Goal: Task Accomplishment & Management: Manage account settings

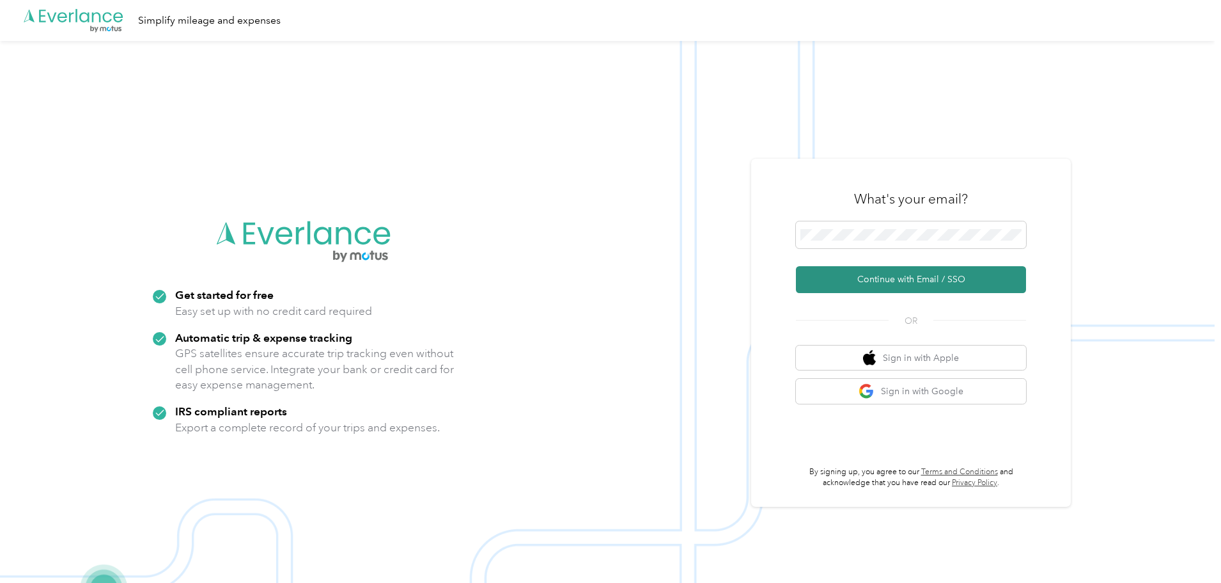
click at [877, 281] on button "Continue with Email / SSO" at bounding box center [911, 279] width 230 height 27
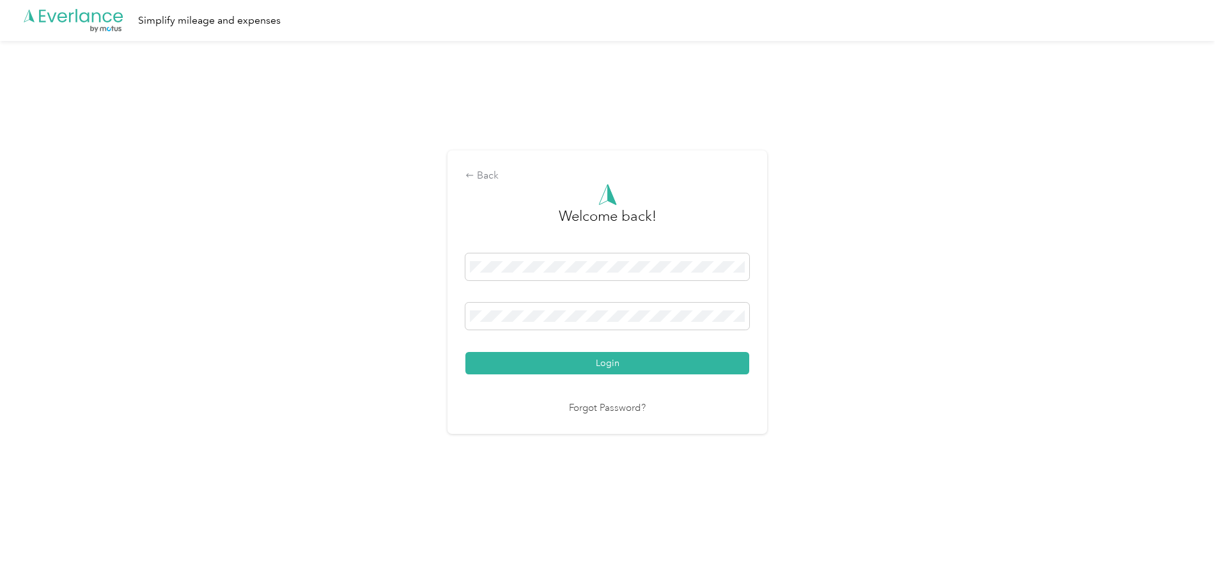
click at [466, 352] on button "Login" at bounding box center [608, 363] width 284 height 22
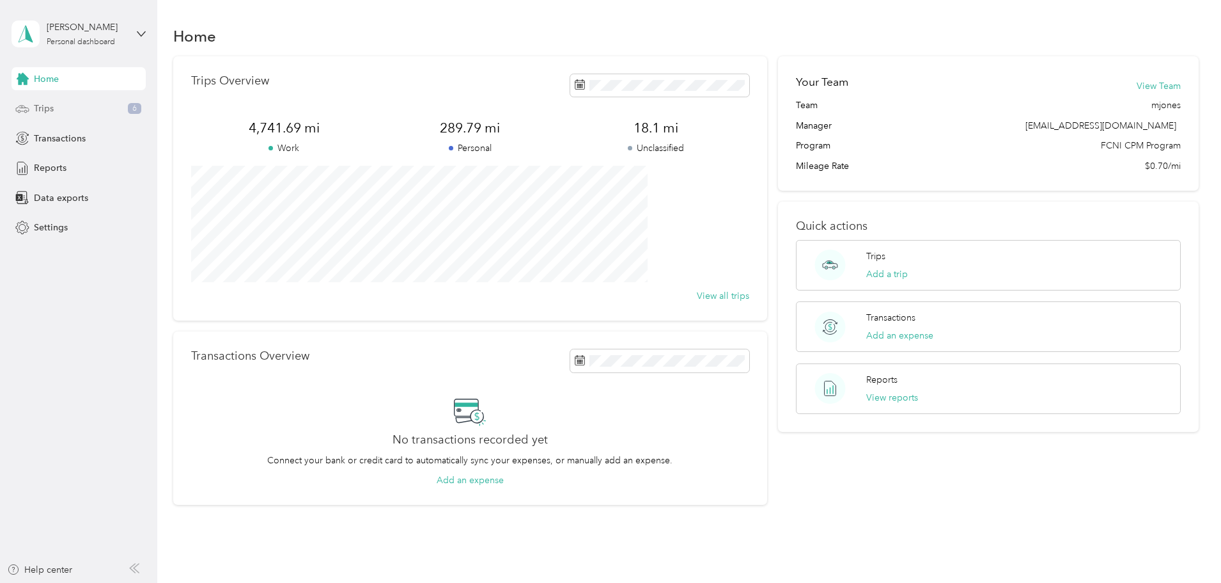
click at [48, 108] on span "Trips" at bounding box center [44, 108] width 20 height 13
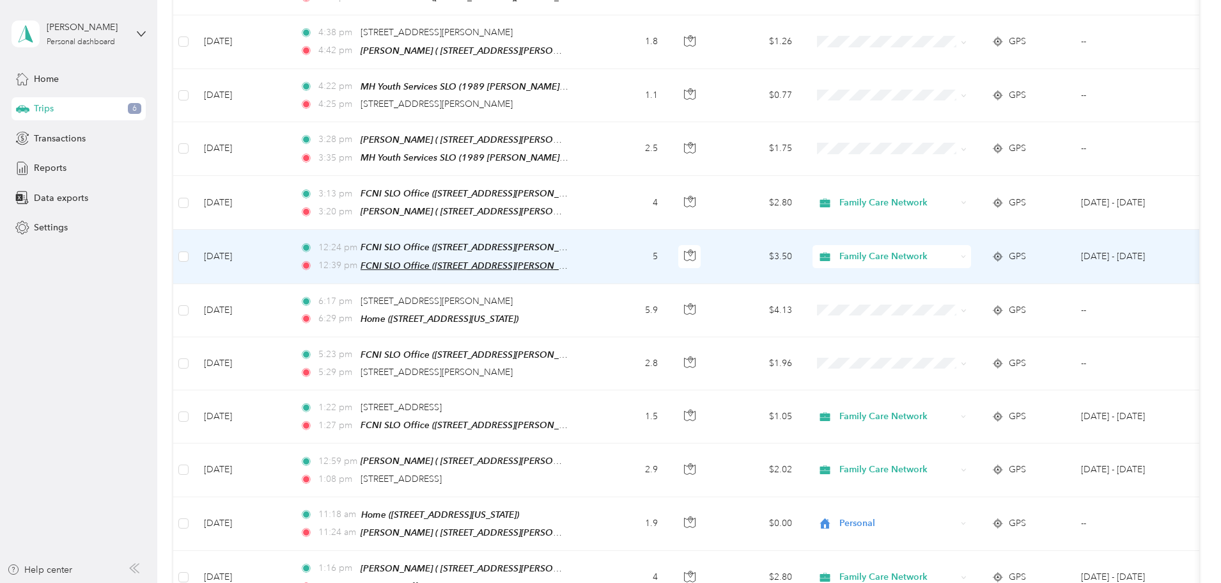
scroll to position [256, 0]
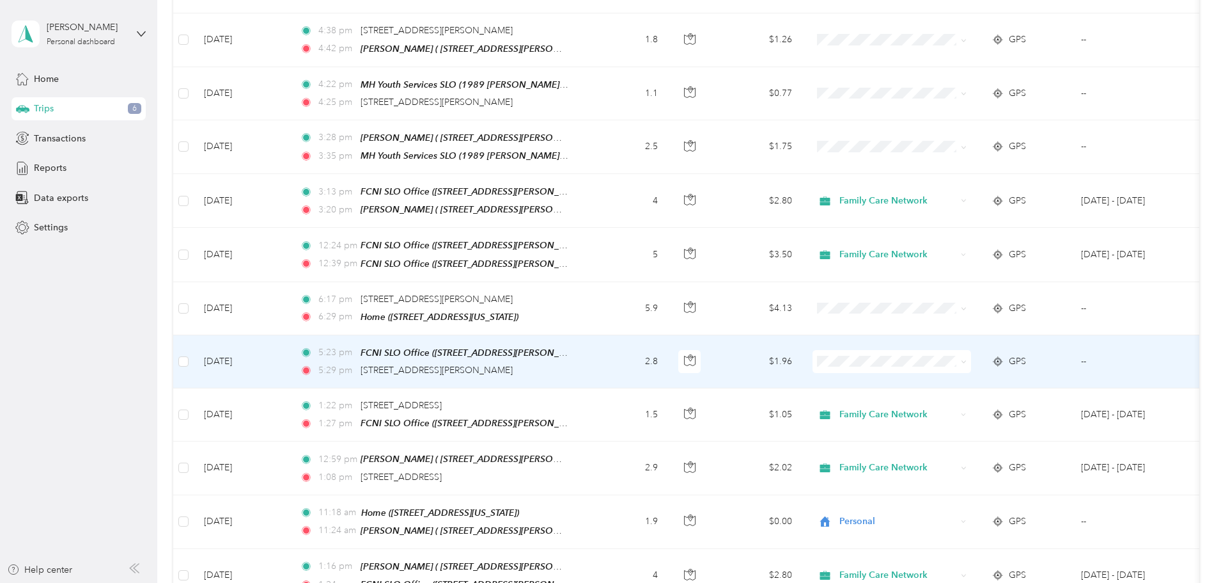
click at [290, 353] on td "[DATE]" at bounding box center [242, 361] width 96 height 53
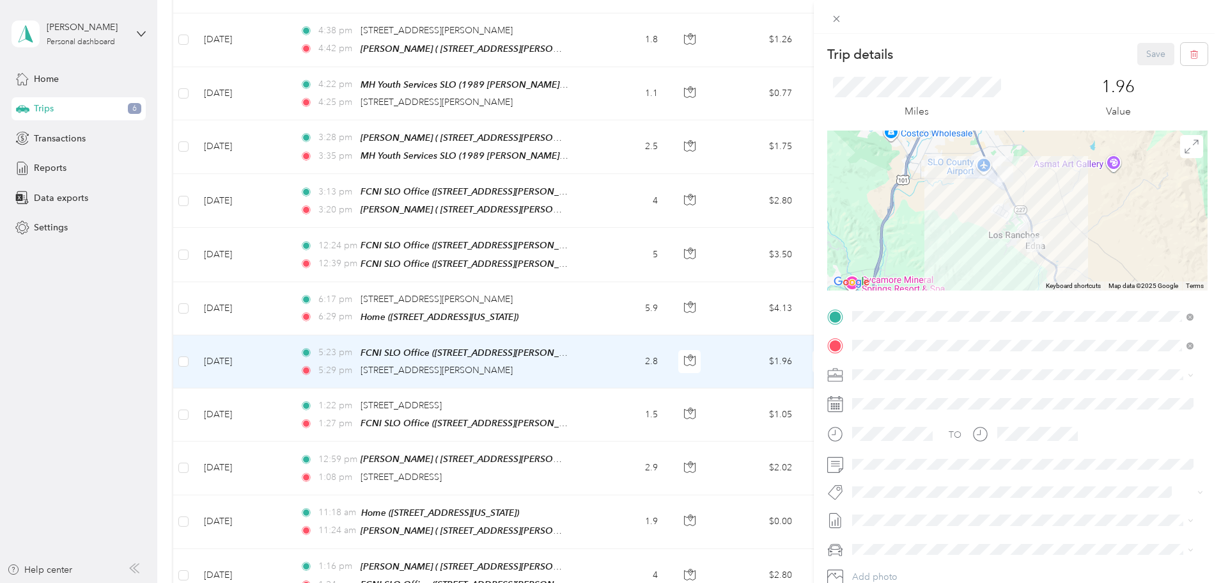
click at [906, 367] on span at bounding box center [1028, 374] width 360 height 20
click at [896, 393] on span "Family Care Network" at bounding box center [899, 396] width 84 height 11
click at [901, 536] on span "Thpp-nmd (slo)" at bounding box center [893, 539] width 55 height 12
click at [1139, 56] on button "Save" at bounding box center [1156, 54] width 37 height 22
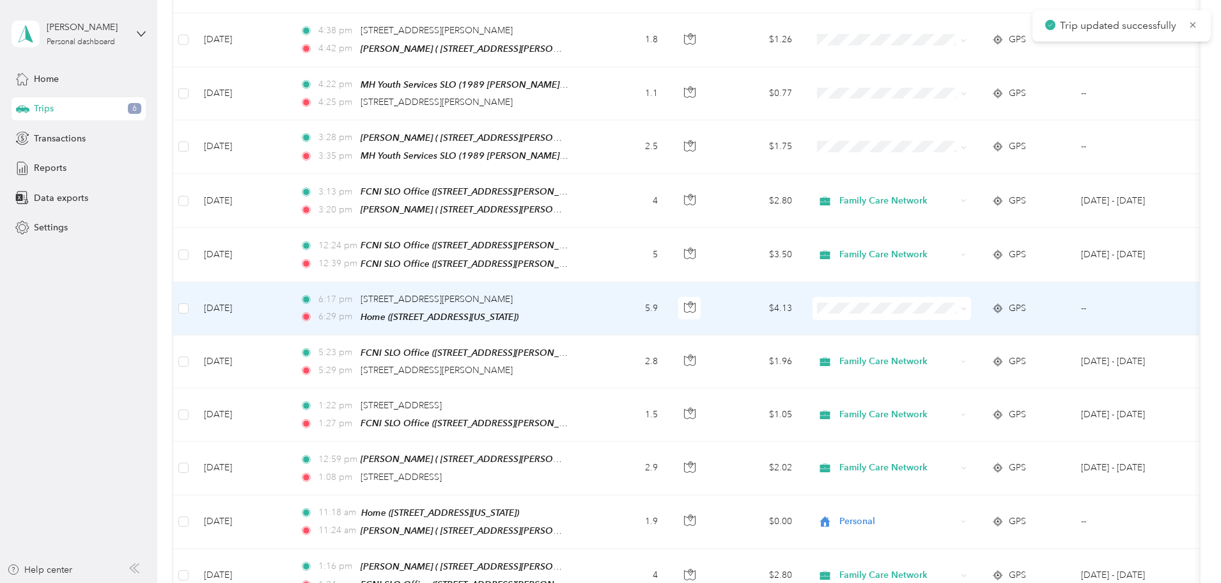
click at [290, 305] on td "[DATE]" at bounding box center [242, 308] width 96 height 53
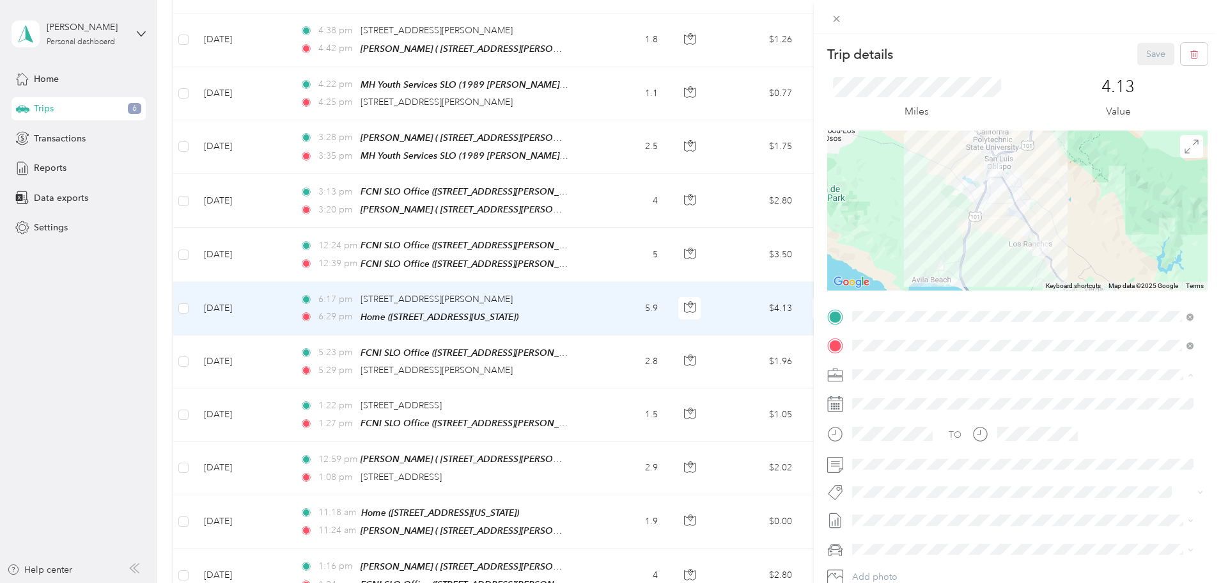
click at [900, 413] on div "Personal" at bounding box center [1023, 418] width 333 height 13
click at [1138, 49] on button "Save" at bounding box center [1156, 54] width 37 height 22
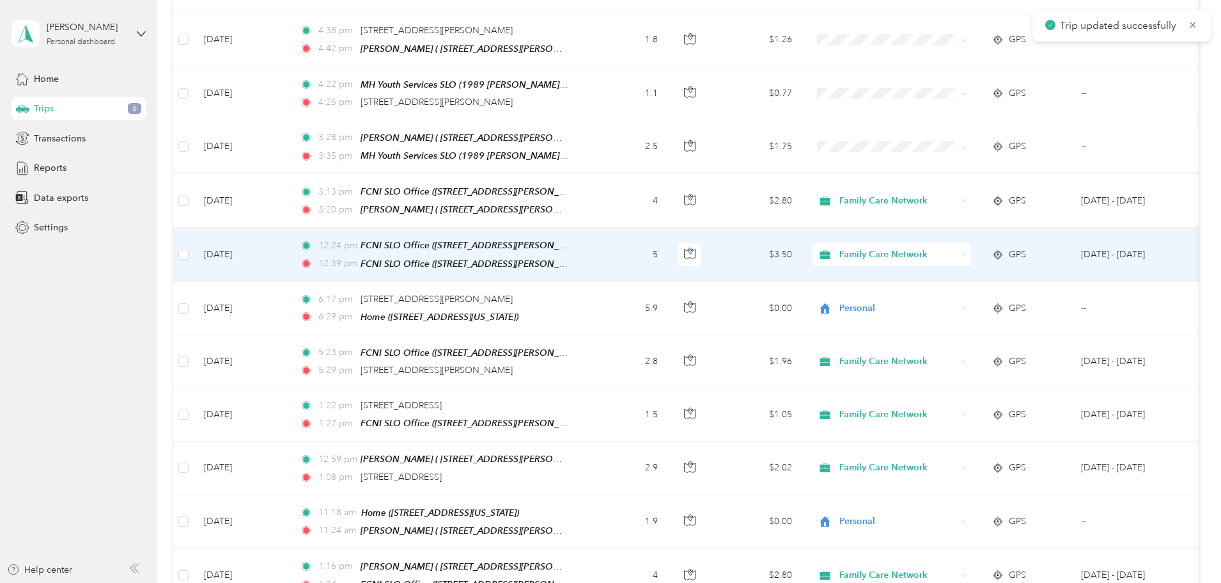
click at [290, 257] on td "[DATE]" at bounding box center [242, 255] width 96 height 54
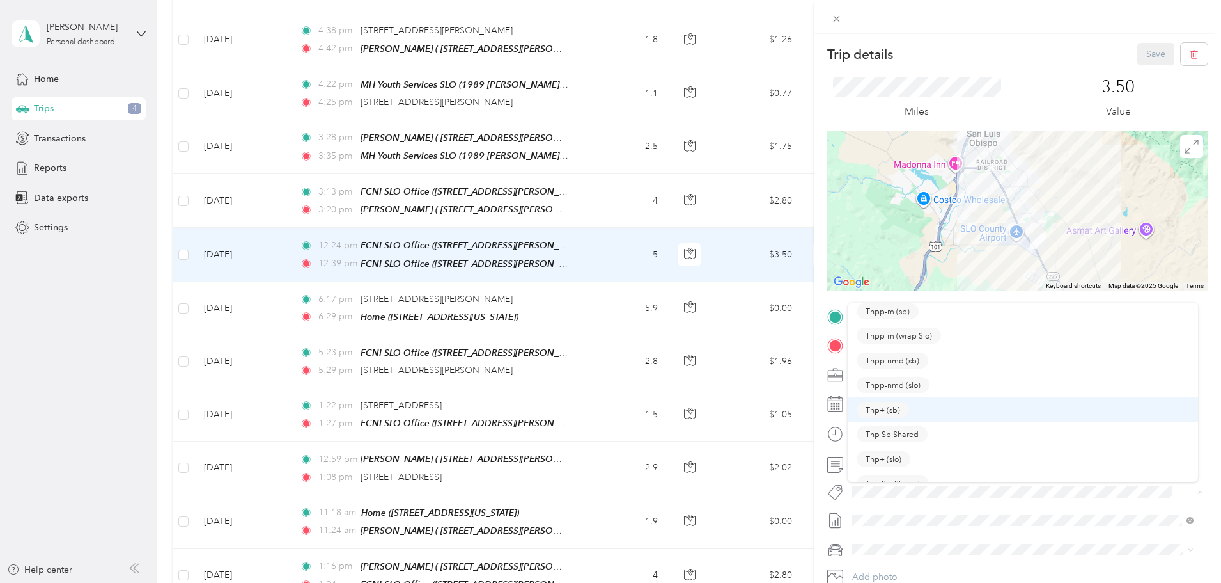
scroll to position [43, 0]
click at [896, 445] on span "Thp+ (slo)" at bounding box center [884, 445] width 36 height 12
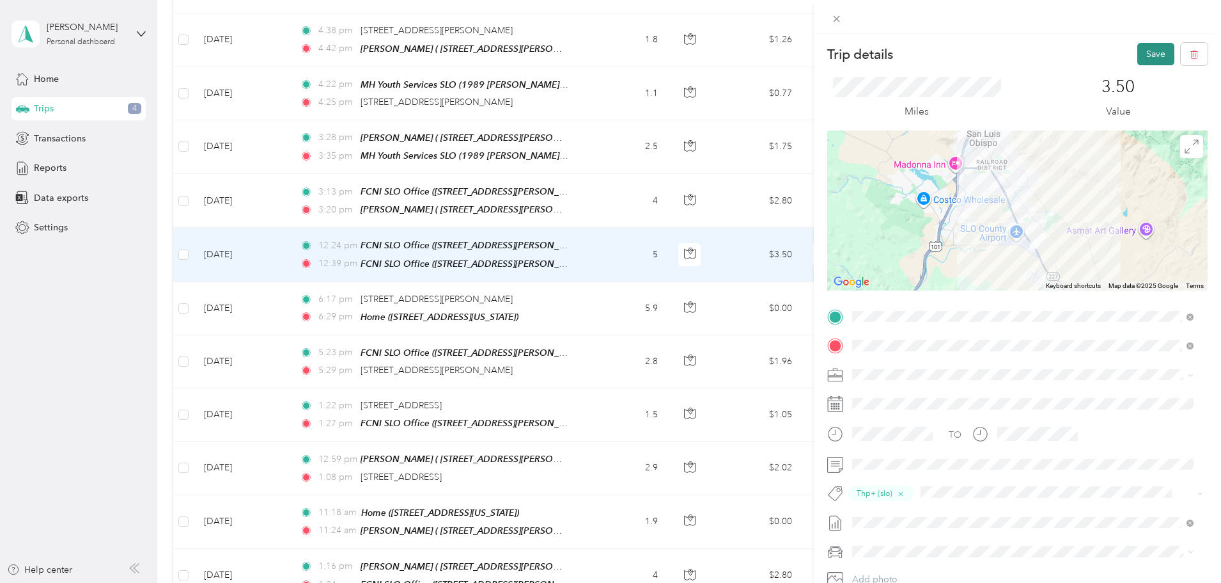
click at [1141, 51] on button "Save" at bounding box center [1156, 54] width 37 height 22
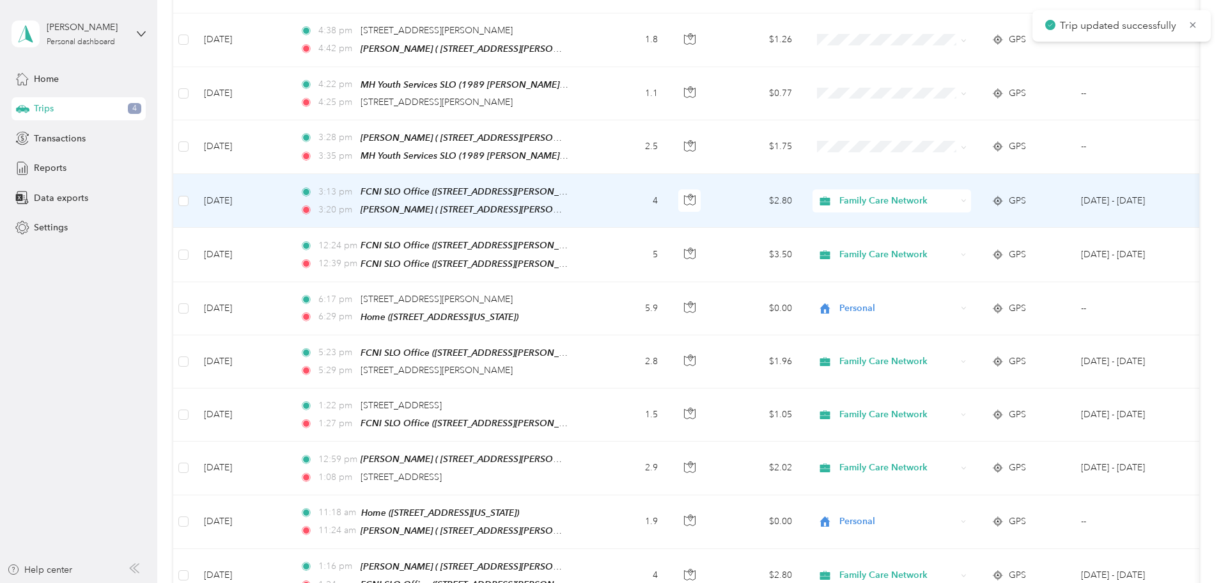
click at [290, 207] on td "[DATE]" at bounding box center [242, 201] width 96 height 54
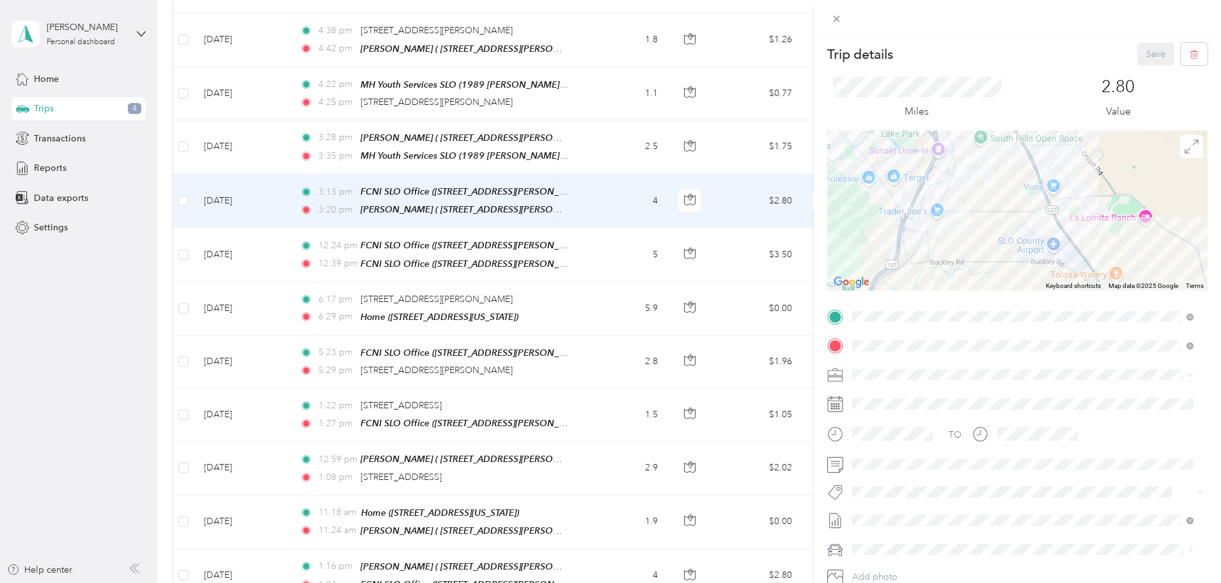
click at [892, 538] on span "Thpp-nmd (slo)" at bounding box center [893, 539] width 55 height 12
click at [921, 492] on icon "button" at bounding box center [920, 494] width 8 height 8
click at [911, 517] on button "Specialty Mhs" at bounding box center [890, 514] width 67 height 16
click at [1140, 61] on button "Save" at bounding box center [1156, 54] width 37 height 22
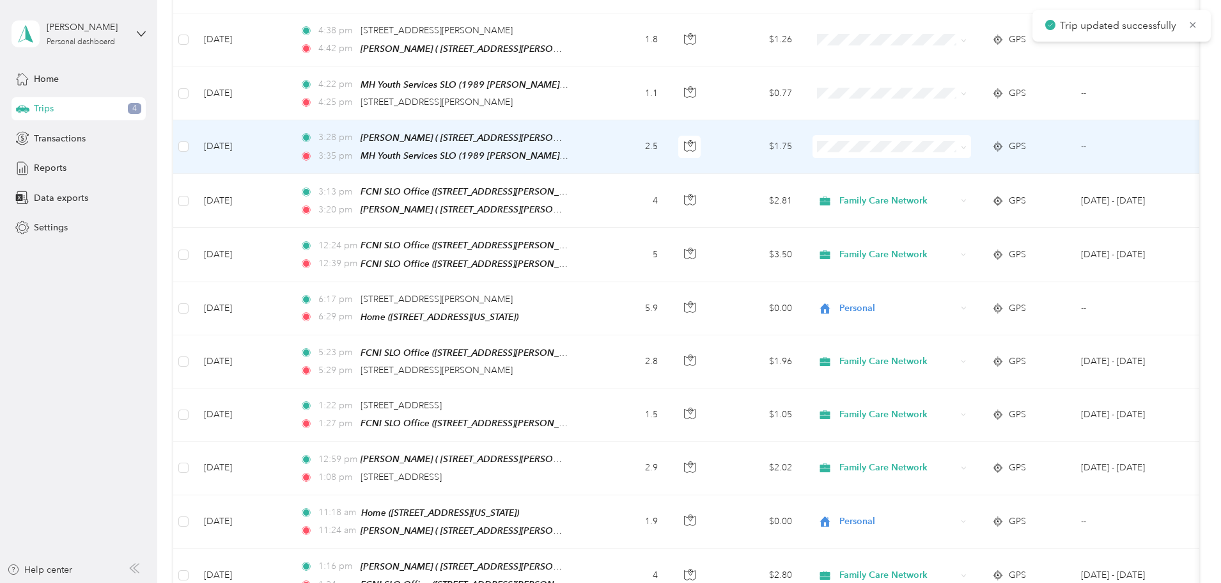
click at [290, 157] on td "[DATE]" at bounding box center [242, 147] width 96 height 54
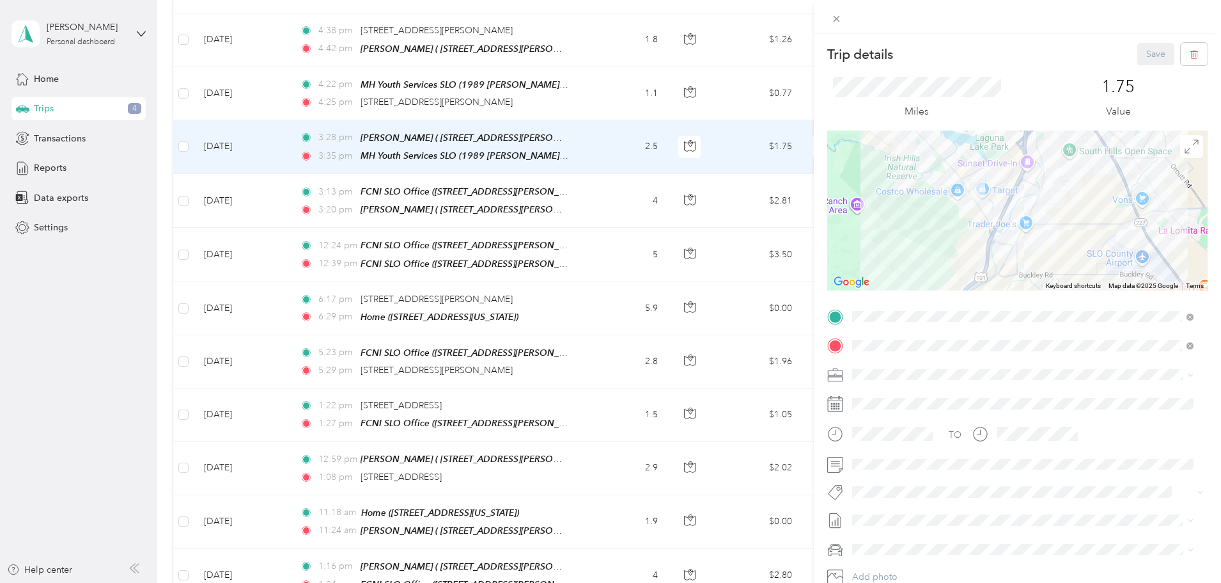
click at [893, 401] on div "Family Care Network" at bounding box center [1023, 396] width 333 height 13
click at [898, 511] on span "Specialty Mhs" at bounding box center [890, 514] width 49 height 12
click at [1153, 48] on button "Save" at bounding box center [1156, 54] width 37 height 22
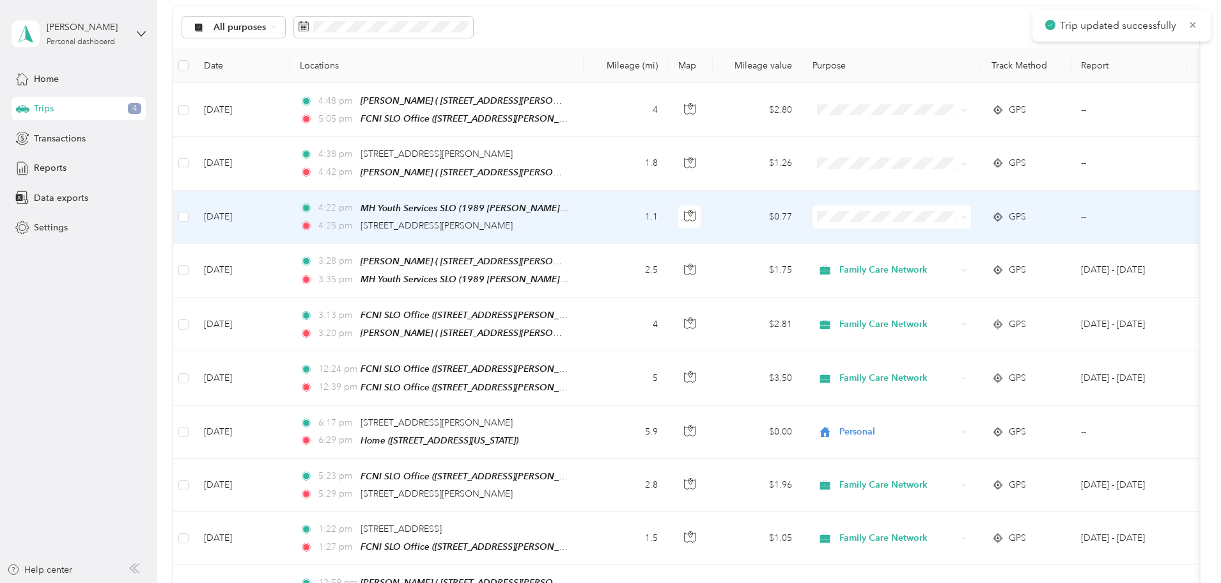
scroll to position [128, 0]
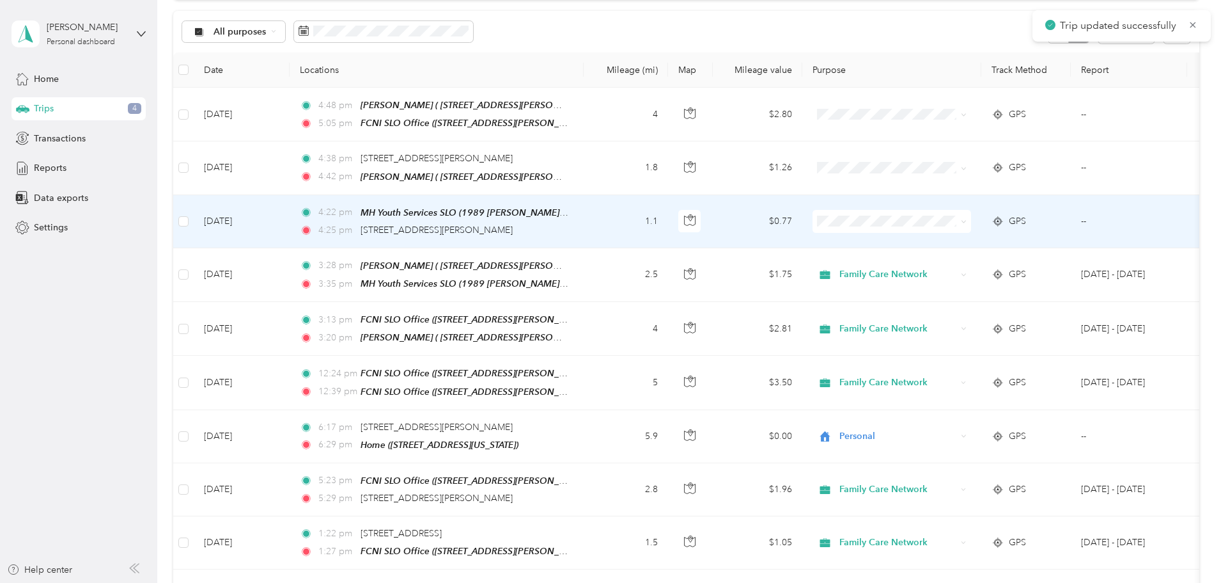
click at [290, 220] on td "[DATE]" at bounding box center [242, 221] width 96 height 53
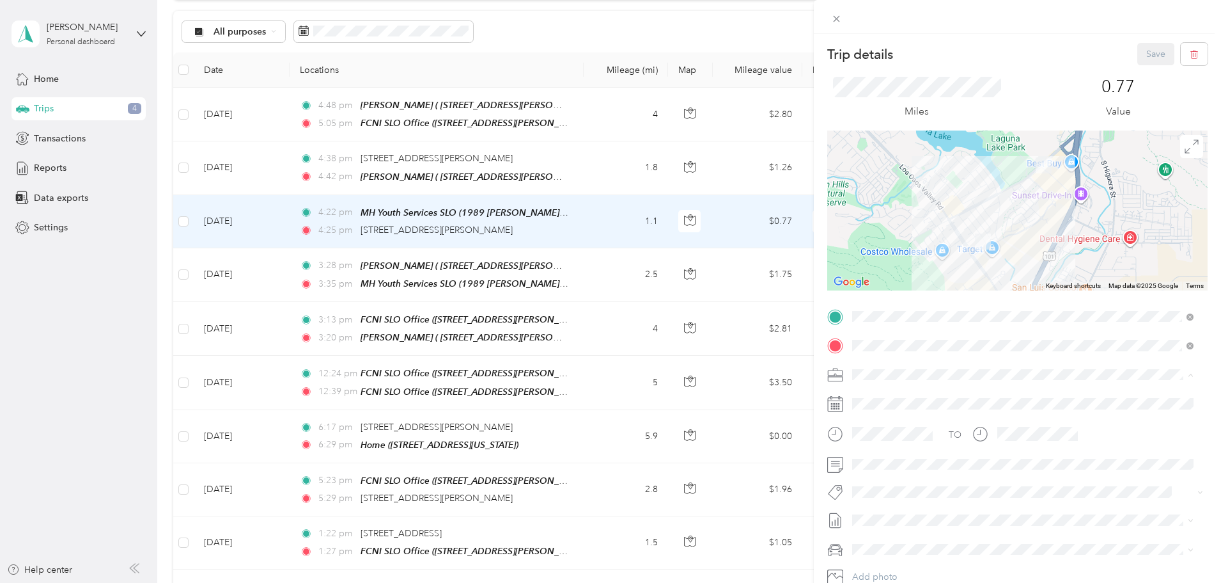
click at [880, 393] on span "Family Care Network" at bounding box center [899, 396] width 84 height 11
click at [893, 520] on li "Specialty Mhs" at bounding box center [1023, 514] width 350 height 25
click at [1143, 49] on button "Save" at bounding box center [1156, 54] width 37 height 22
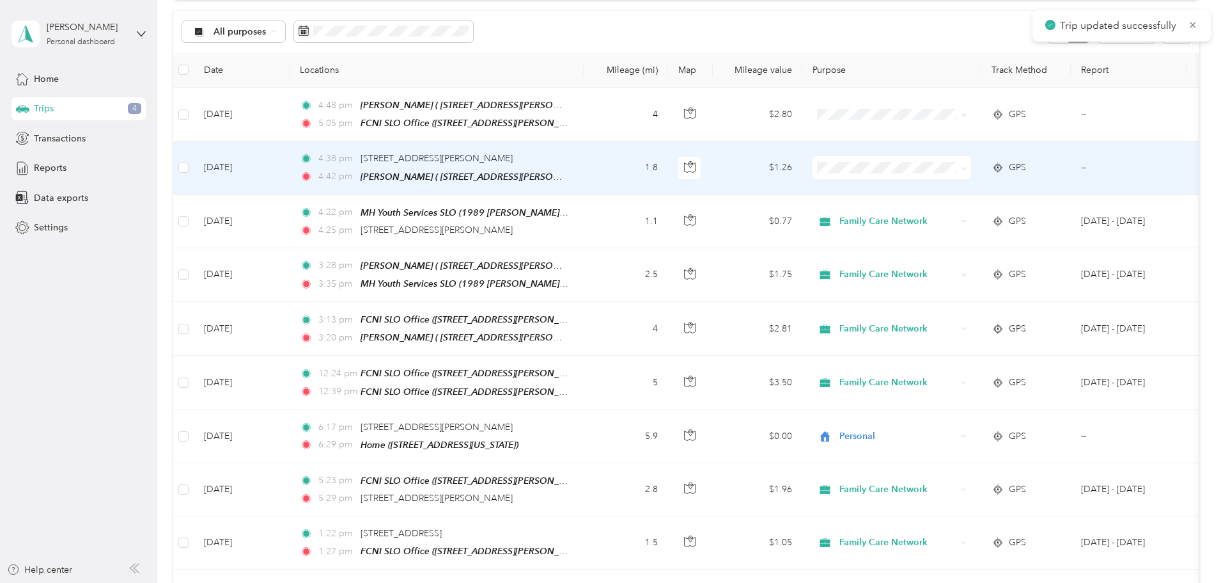
click at [290, 178] on td "[DATE]" at bounding box center [242, 167] width 96 height 53
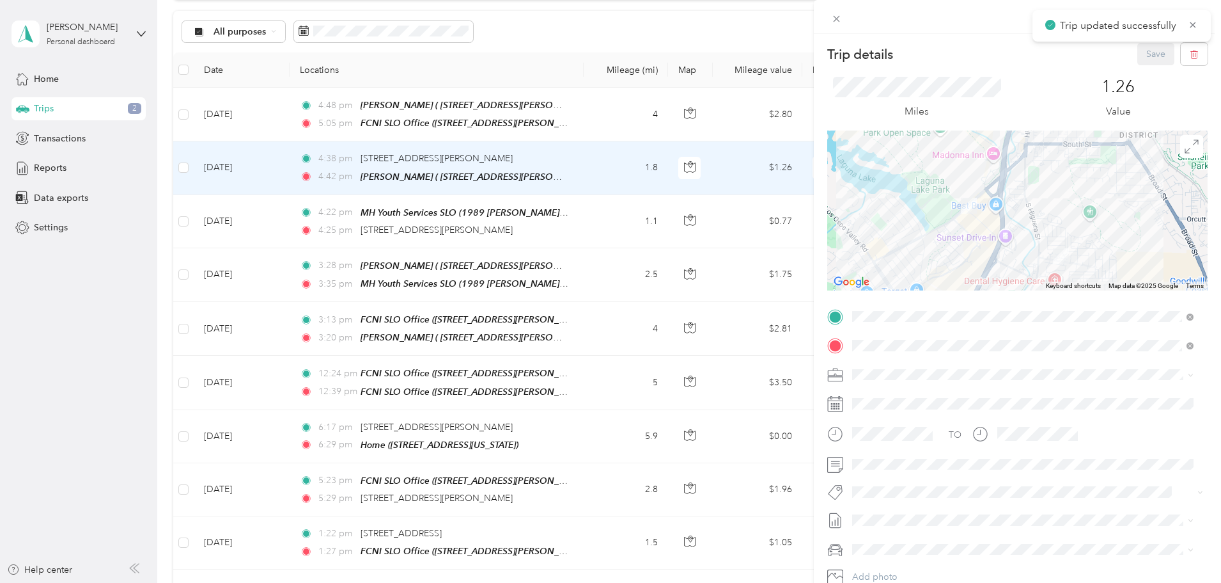
click at [893, 402] on li "Family Care Network" at bounding box center [1023, 397] width 350 height 22
click at [904, 515] on span "Specialty Mhs" at bounding box center [890, 514] width 49 height 12
click at [1141, 54] on button "Save" at bounding box center [1156, 54] width 37 height 22
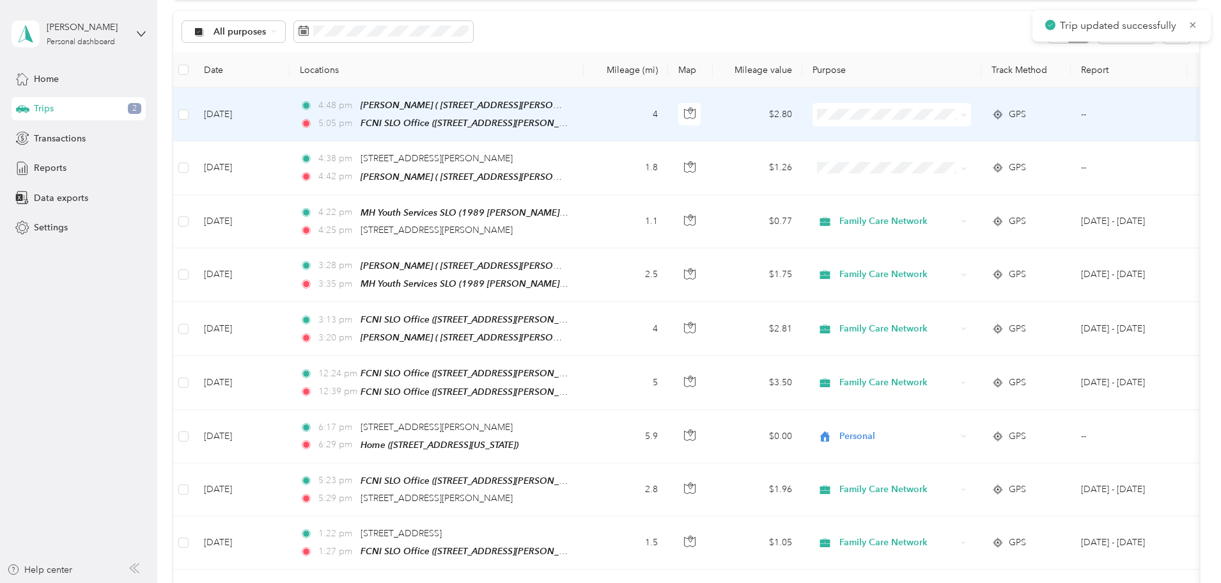
click at [290, 114] on td "[DATE]" at bounding box center [242, 115] width 96 height 54
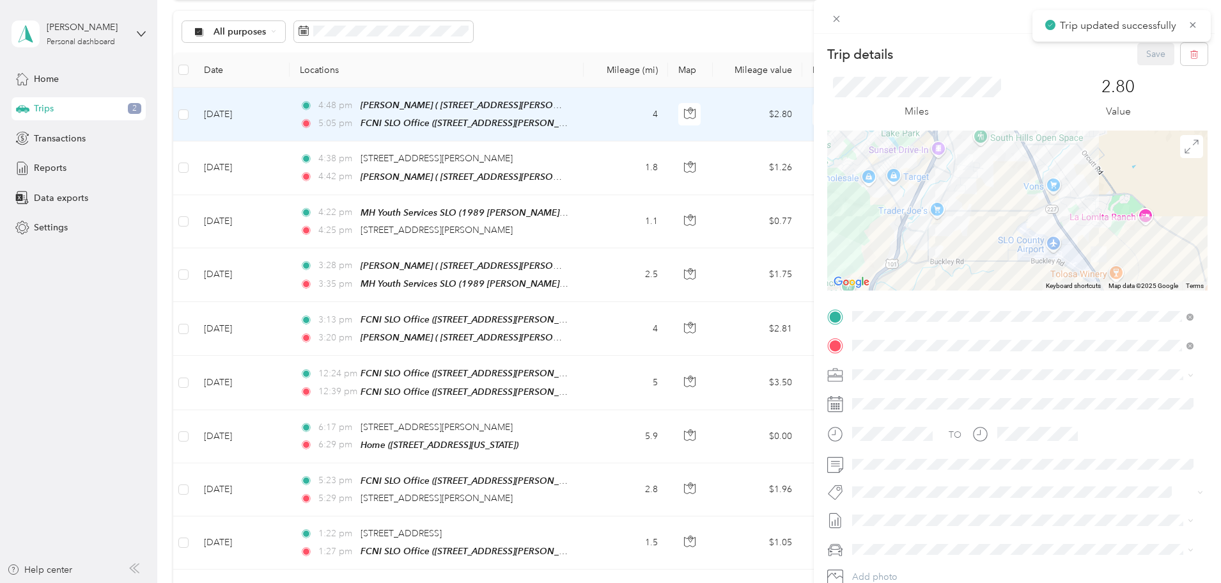
click at [876, 365] on span at bounding box center [1028, 374] width 360 height 20
click at [879, 393] on span "Family Care Network" at bounding box center [899, 396] width 84 height 11
click at [902, 508] on span "Specialty Mhs" at bounding box center [890, 514] width 49 height 12
click at [1150, 50] on button "Save" at bounding box center [1156, 54] width 37 height 22
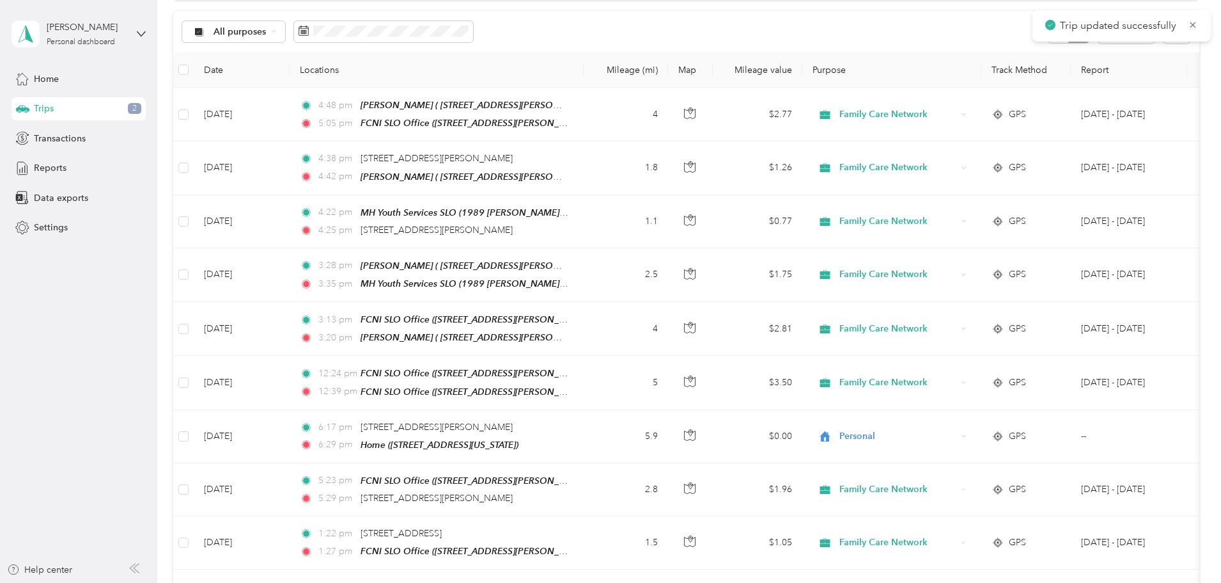
click at [52, 107] on span "Trips" at bounding box center [44, 108] width 20 height 13
click at [51, 142] on span "Transactions" at bounding box center [60, 138] width 52 height 13
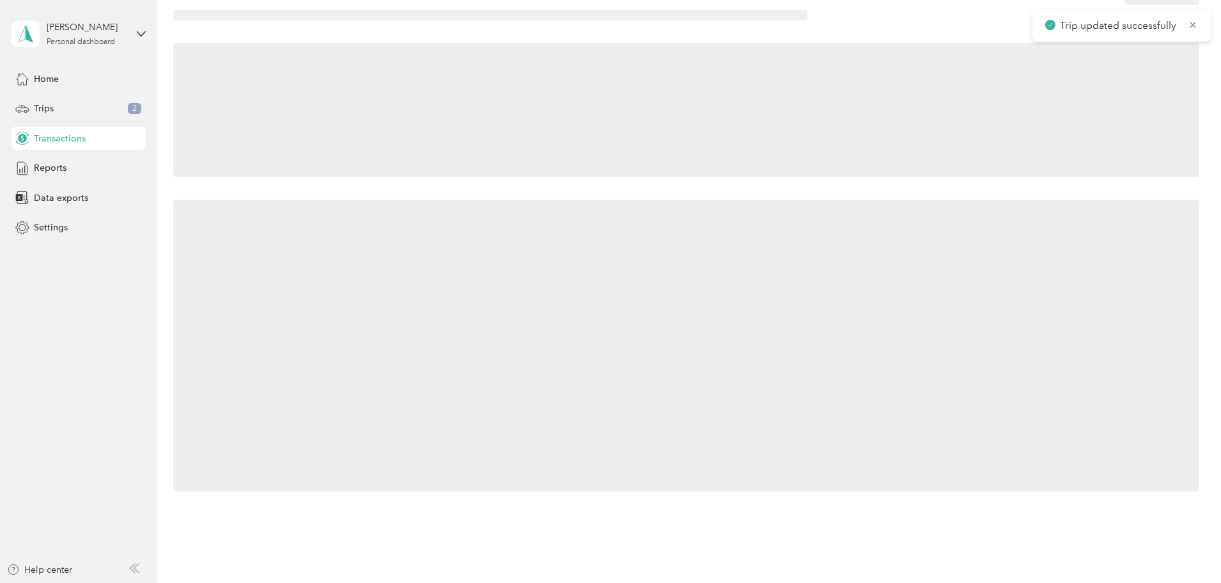
scroll to position [128, 0]
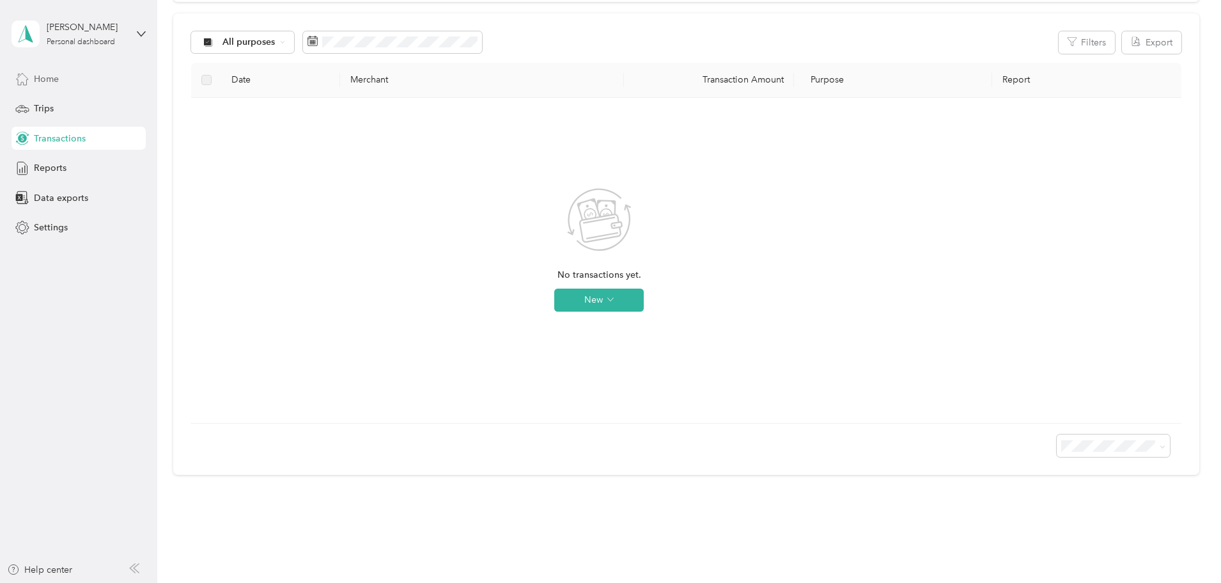
click at [45, 77] on span "Home" at bounding box center [46, 78] width 25 height 13
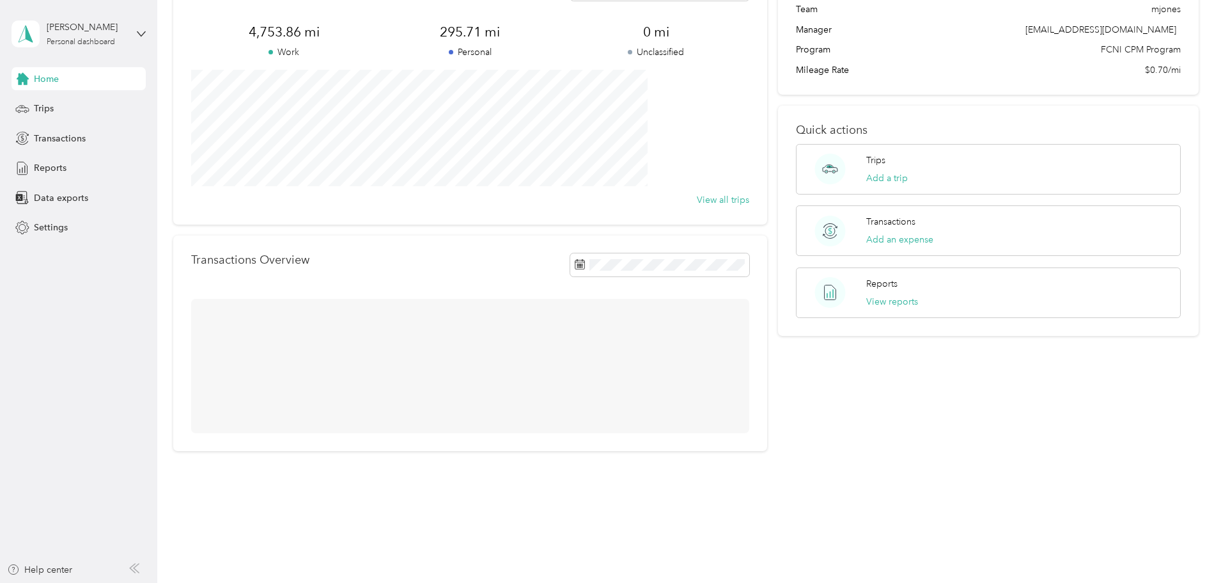
scroll to position [54, 0]
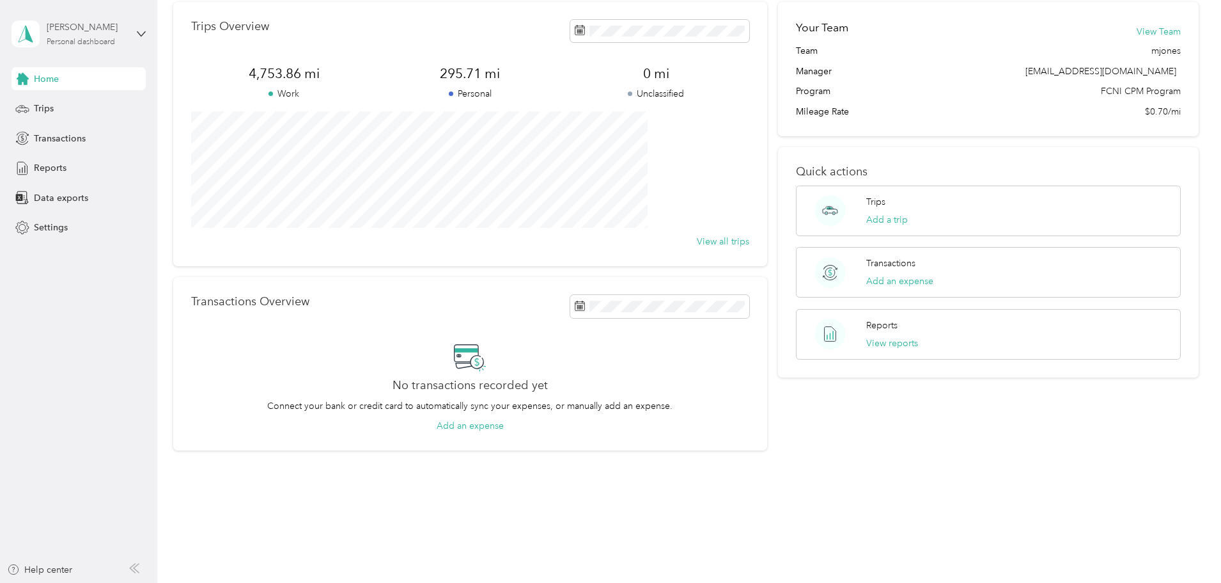
click at [82, 26] on div "[PERSON_NAME]" at bounding box center [87, 26] width 80 height 13
click at [74, 107] on div "Log out" at bounding box center [145, 105] width 251 height 22
